Goal: Transaction & Acquisition: Purchase product/service

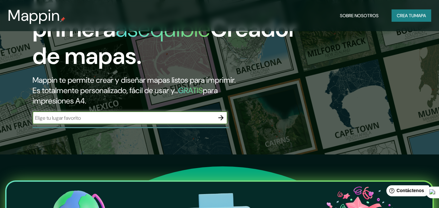
scroll to position [65, 0]
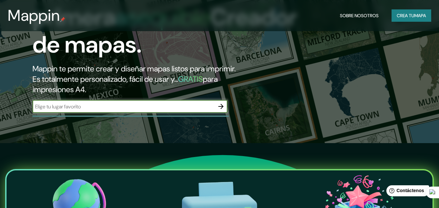
click at [171, 109] on input "text" at bounding box center [124, 106] width 182 height 7
click at [220, 107] on icon "button" at bounding box center [220, 106] width 5 height 5
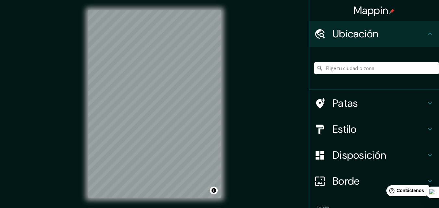
click at [371, 66] on input "Elige tu ciudad o zona" at bounding box center [376, 68] width 125 height 12
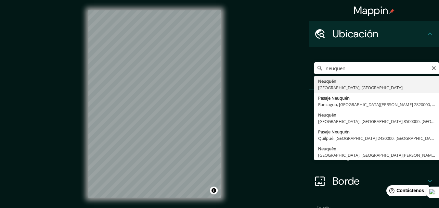
type input "[GEOGRAPHIC_DATA], [GEOGRAPHIC_DATA], [GEOGRAPHIC_DATA]"
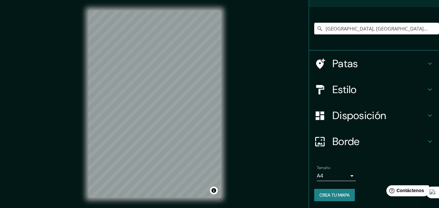
scroll to position [41, 0]
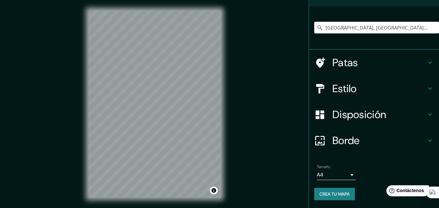
click at [332, 194] on font "Crea tu mapa" at bounding box center [334, 194] width 30 height 6
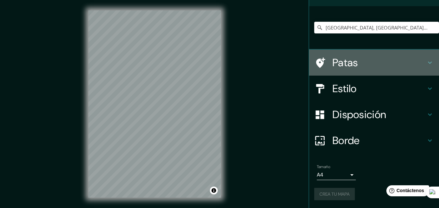
click at [348, 64] on font "Patas" at bounding box center [345, 63] width 26 height 14
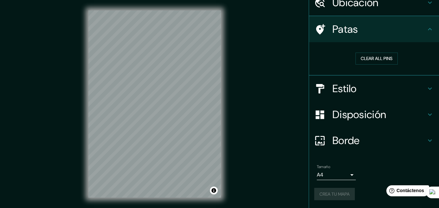
scroll to position [31, 0]
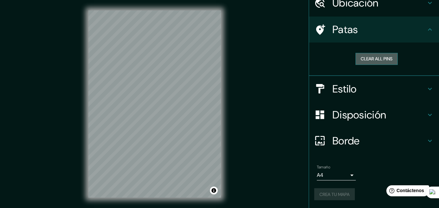
click at [378, 58] on button "Clear all pins" at bounding box center [377, 59] width 42 height 12
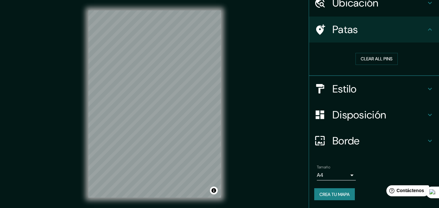
click at [337, 93] on font "Estilo" at bounding box center [344, 89] width 24 height 14
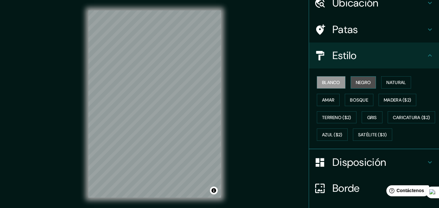
click at [356, 84] on font "Negro" at bounding box center [363, 83] width 15 height 6
click at [356, 83] on font "Negro" at bounding box center [363, 83] width 15 height 6
click at [332, 85] on font "Blanco" at bounding box center [331, 83] width 18 height 6
click at [399, 82] on font "Natural" at bounding box center [396, 83] width 20 height 6
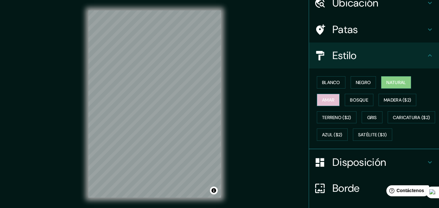
click at [328, 102] on font "Amar" at bounding box center [328, 100] width 12 height 6
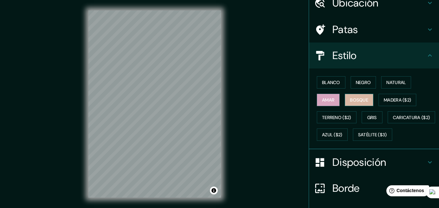
click at [350, 102] on font "Bosque" at bounding box center [359, 100] width 18 height 6
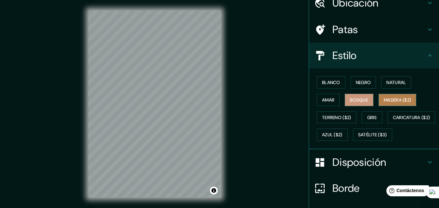
click at [384, 103] on font "Madera ($2)" at bounding box center [397, 100] width 27 height 6
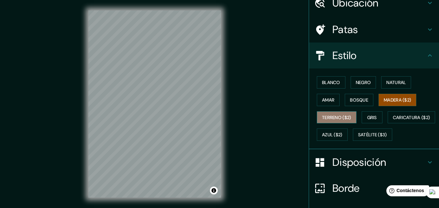
click at [323, 115] on font "Terreno ($2)" at bounding box center [336, 118] width 29 height 6
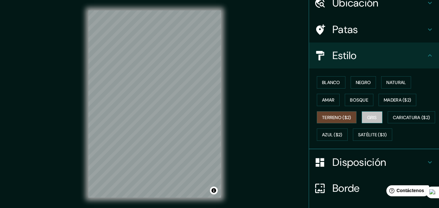
click at [367, 116] on font "Gris" at bounding box center [372, 118] width 10 height 6
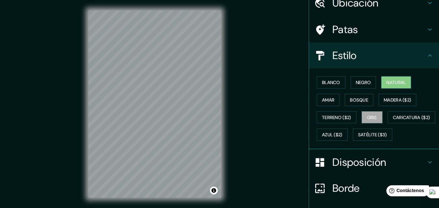
click at [381, 83] on button "Natural" at bounding box center [396, 82] width 30 height 12
click at [333, 83] on font "Blanco" at bounding box center [331, 83] width 18 height 6
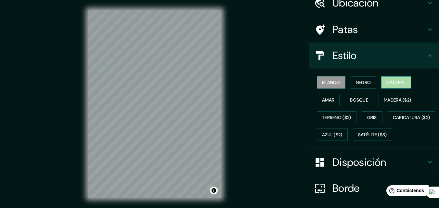
click at [398, 82] on font "Natural" at bounding box center [396, 83] width 20 height 6
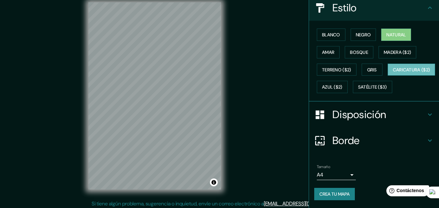
scroll to position [10, 0]
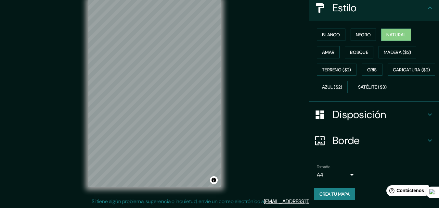
click at [365, 115] on font "Disposición" at bounding box center [359, 115] width 54 height 14
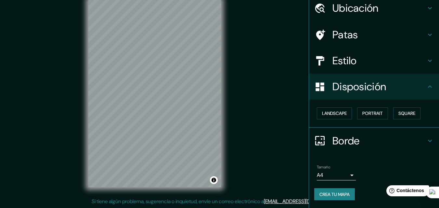
scroll to position [26, 0]
click at [330, 112] on font "Paisaje" at bounding box center [330, 114] width 16 height 6
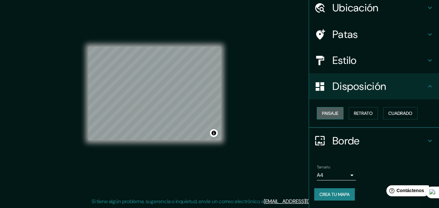
click at [330, 112] on font "Paisaje" at bounding box center [330, 114] width 16 height 6
click at [354, 110] on font "Retrato" at bounding box center [363, 113] width 19 height 8
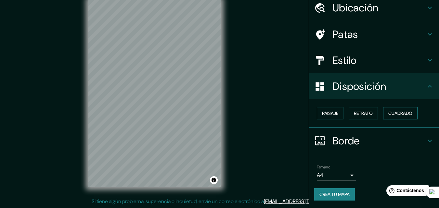
click at [396, 113] on font "Cuadrado" at bounding box center [400, 114] width 24 height 6
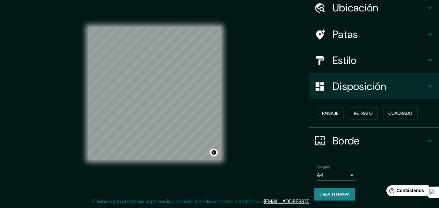
click at [362, 113] on font "Retrato" at bounding box center [363, 114] width 19 height 6
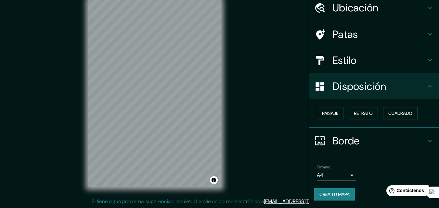
scroll to position [0, 0]
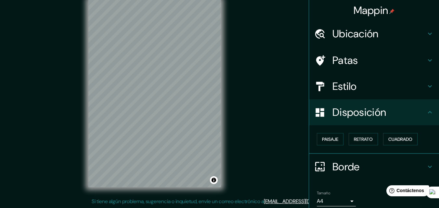
click at [354, 63] on h4 "Patas" at bounding box center [379, 60] width 94 height 13
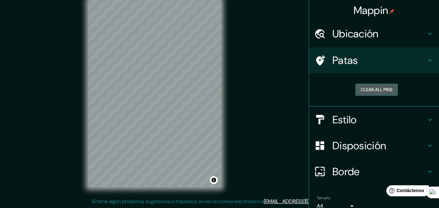
click at [365, 92] on button "Clear all pins" at bounding box center [377, 90] width 42 height 12
drag, startPoint x: 253, startPoint y: 53, endPoint x: 254, endPoint y: 75, distance: 22.4
click at [254, 75] on div "Mappin Ubicación [GEOGRAPHIC_DATA], [GEOGRAPHIC_DATA], [GEOGRAPHIC_DATA] Patas …" at bounding box center [219, 99] width 439 height 219
click at [365, 88] on button "Clear all pins" at bounding box center [377, 90] width 42 height 12
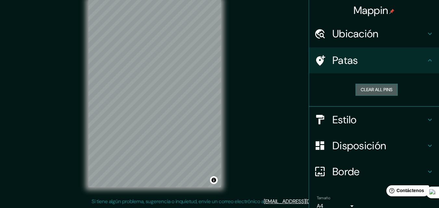
click at [365, 88] on button "Clear all pins" at bounding box center [377, 90] width 42 height 12
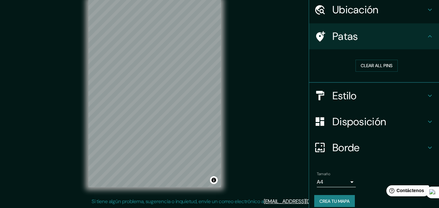
scroll to position [31, 0]
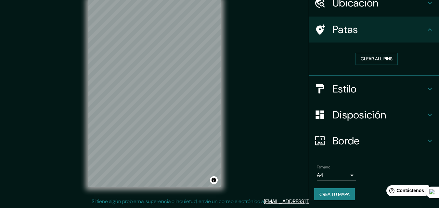
click at [332, 194] on font "Crea tu mapa" at bounding box center [334, 195] width 30 height 6
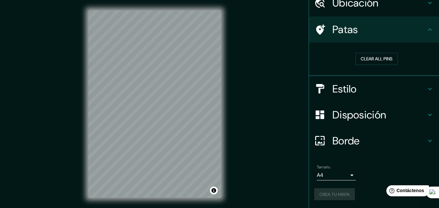
scroll to position [10, 0]
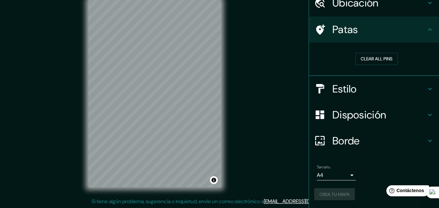
click at [321, 195] on div "Crea tu mapa" at bounding box center [374, 195] width 120 height 12
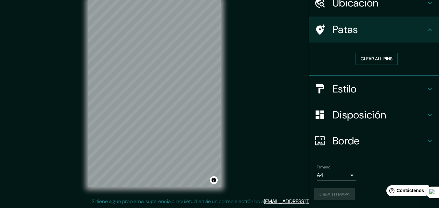
click at [321, 195] on div "Crea tu mapa" at bounding box center [374, 195] width 120 height 12
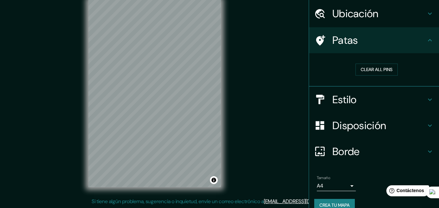
scroll to position [31, 0]
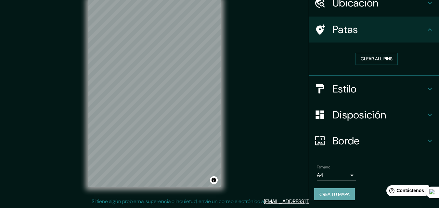
click at [336, 192] on font "Crea tu mapa" at bounding box center [334, 195] width 30 height 6
click at [314, 196] on button "Crea tu mapa" at bounding box center [334, 195] width 41 height 12
